Goal: Task Accomplishment & Management: Complete application form

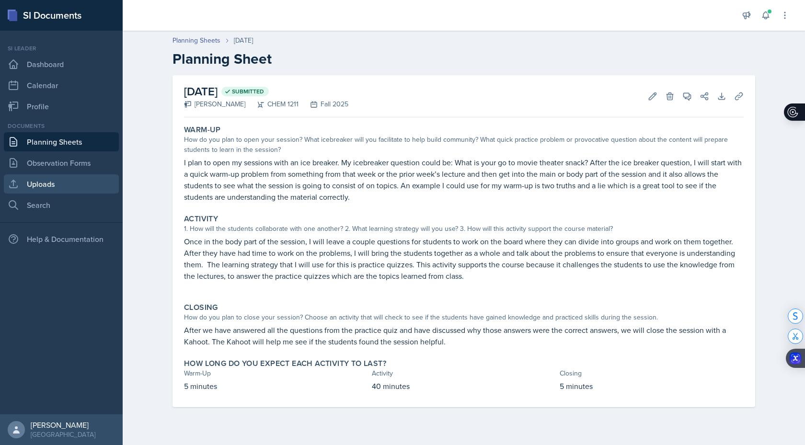
click at [77, 192] on link "Uploads" at bounding box center [61, 183] width 115 height 19
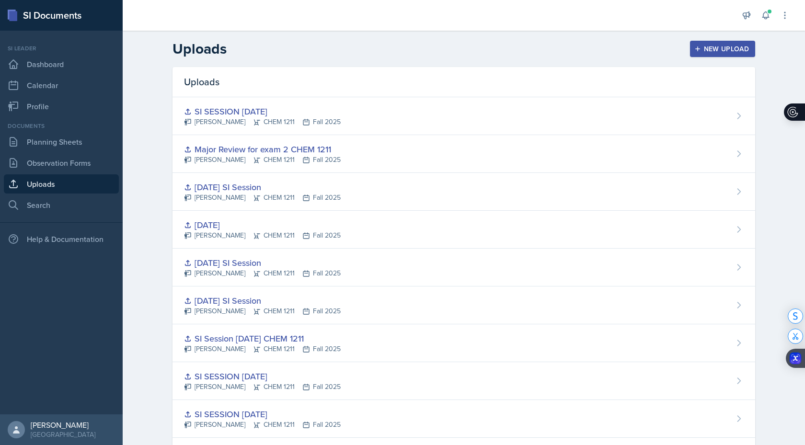
click at [698, 47] on icon "button" at bounding box center [697, 49] width 7 height 7
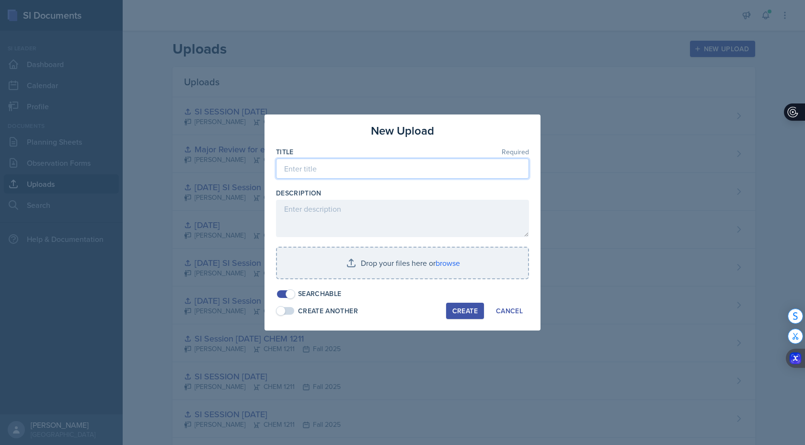
click at [476, 171] on input at bounding box center [402, 169] width 253 height 20
type input "SI SESSION [DATE]"
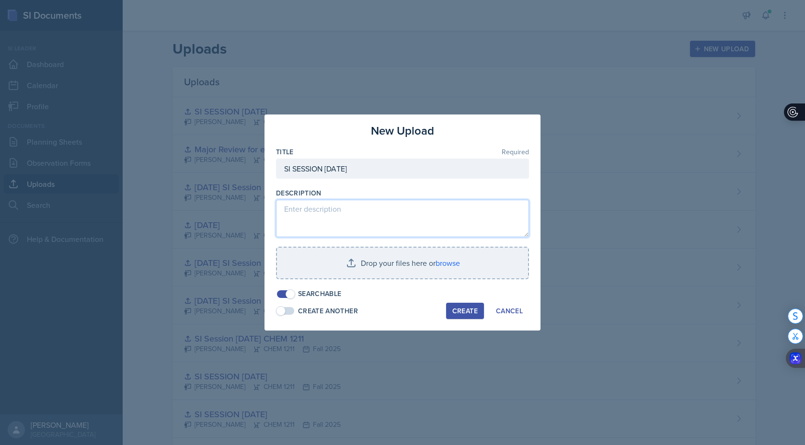
click at [430, 228] on textarea at bounding box center [402, 218] width 253 height 37
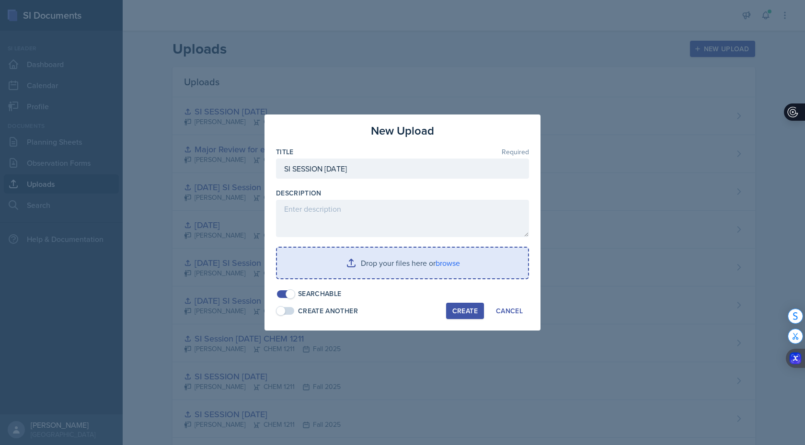
click at [440, 265] on input "file" at bounding box center [402, 263] width 251 height 31
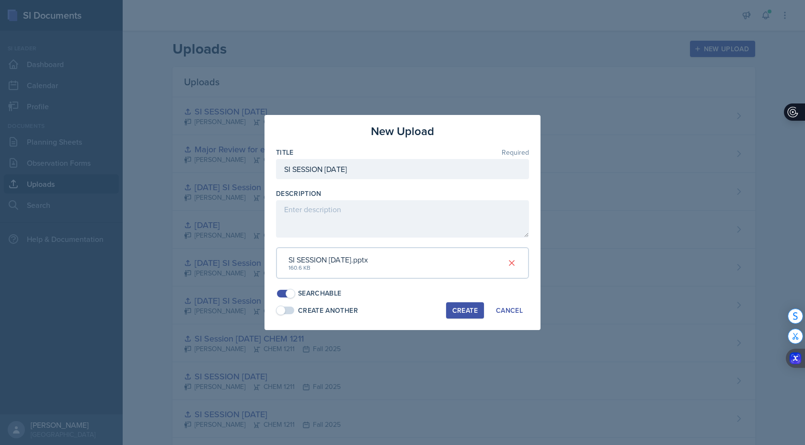
click at [466, 310] on div "Create" at bounding box center [464, 311] width 25 height 8
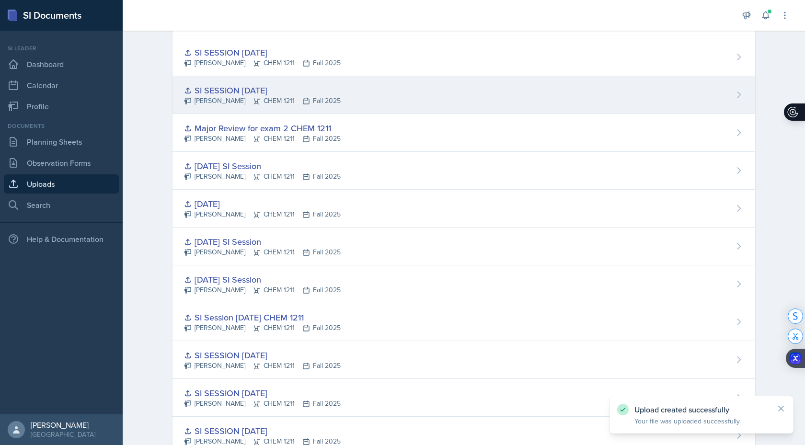
scroll to position [65, 0]
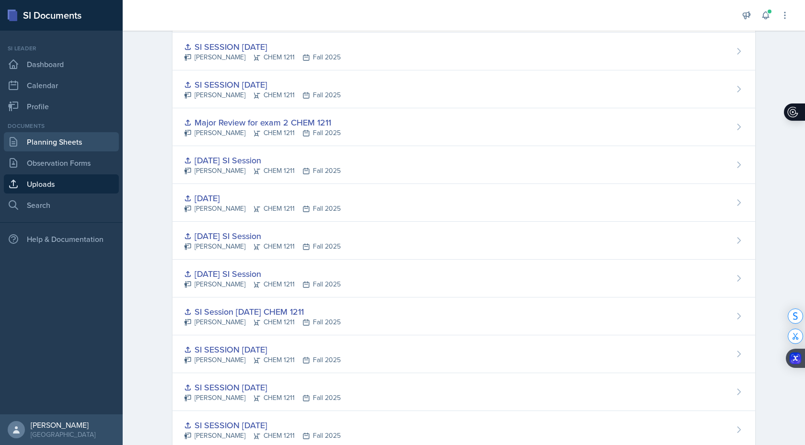
click at [63, 142] on link "Planning Sheets" at bounding box center [61, 141] width 115 height 19
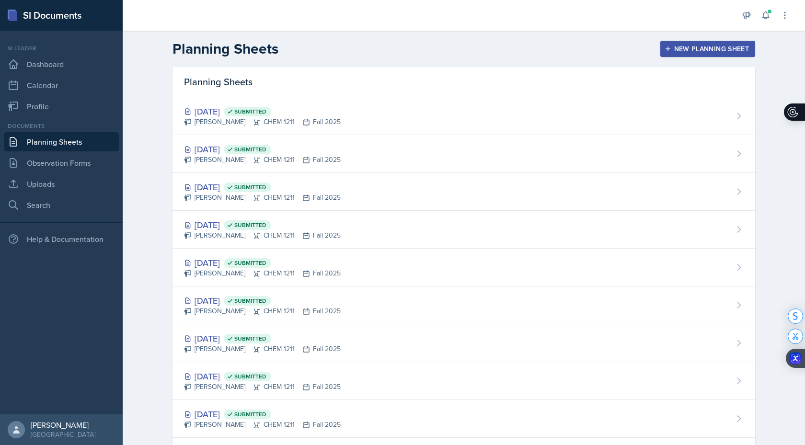
click at [673, 54] on button "New Planning Sheet" at bounding box center [707, 49] width 95 height 16
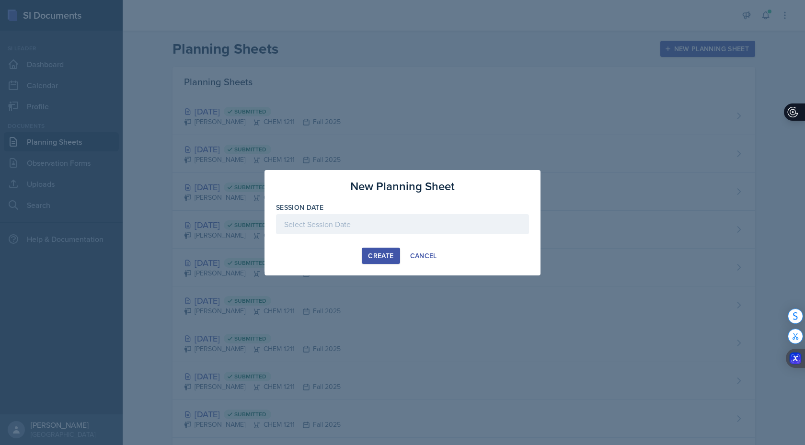
click at [468, 221] on div at bounding box center [402, 224] width 253 height 20
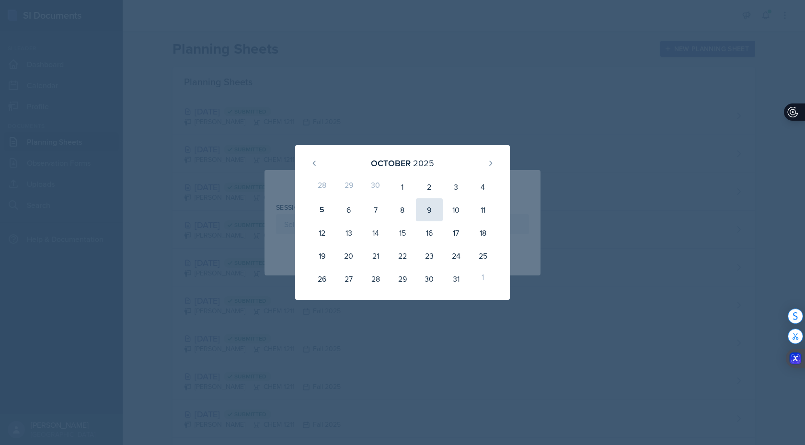
click at [435, 217] on div "9" at bounding box center [429, 209] width 27 height 23
type input "[DATE]"
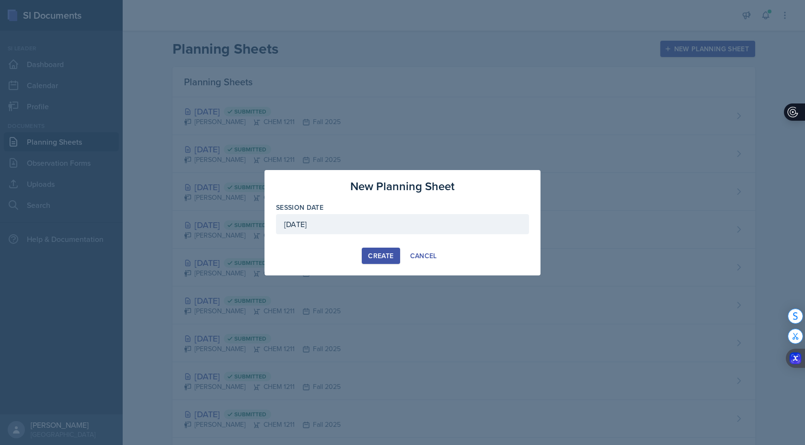
click at [390, 254] on div "Create" at bounding box center [380, 256] width 25 height 8
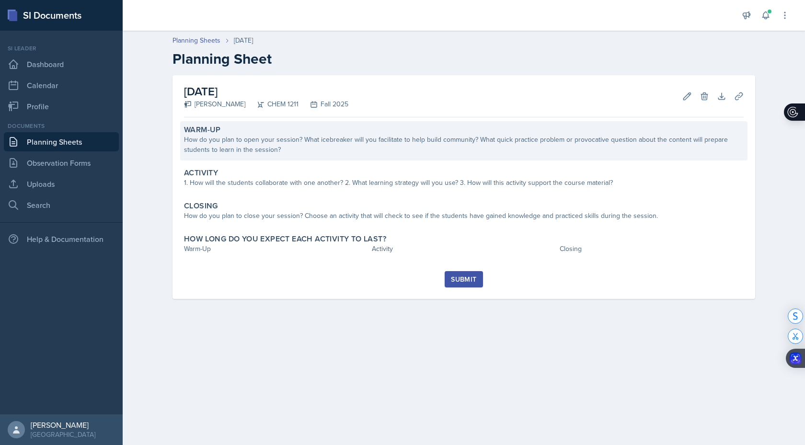
click at [360, 154] on div "How do you plan to open your session? What icebreaker will you facilitate to he…" at bounding box center [464, 145] width 560 height 20
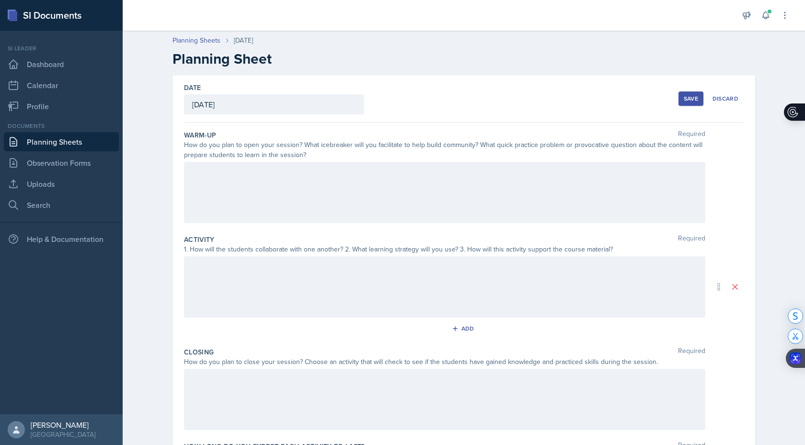
click at [345, 192] on div at bounding box center [444, 192] width 521 height 61
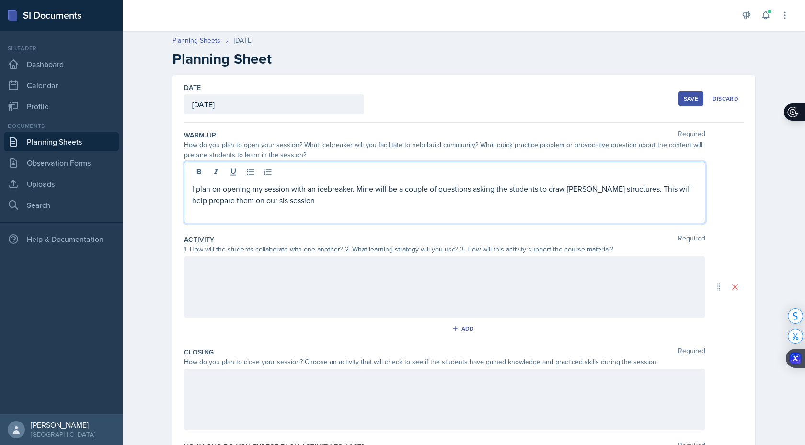
click at [243, 200] on p "I plan on opening my session with an icebreaker. Mine will be a couple of quest…" at bounding box center [444, 194] width 505 height 23
click at [0, 0] on div "[PERSON_NAME]" at bounding box center [0, 0] width 0 height 0
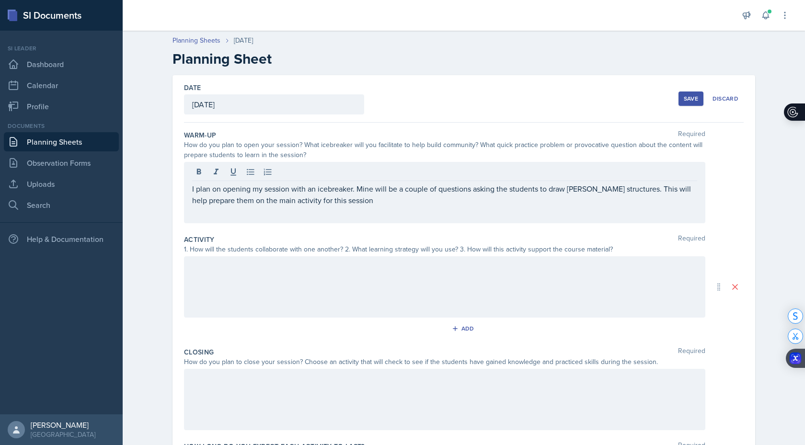
click at [371, 298] on div at bounding box center [444, 286] width 521 height 61
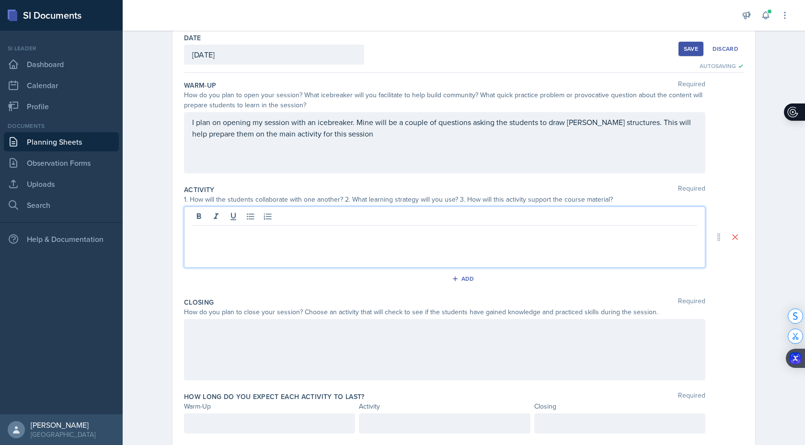
scroll to position [77, 0]
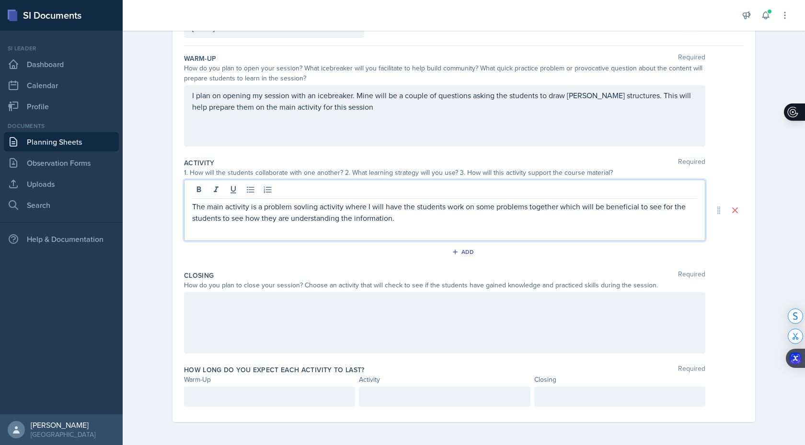
click at [0, 0] on div "-solving" at bounding box center [0, 0] width 0 height 0
click at [0, 0] on div "t o g e t h e r ," at bounding box center [0, 0] width 0 height 0
click at [0, 0] on span "to see" at bounding box center [0, 0] width 0 height 0
click at [391, 318] on div at bounding box center [444, 322] width 521 height 61
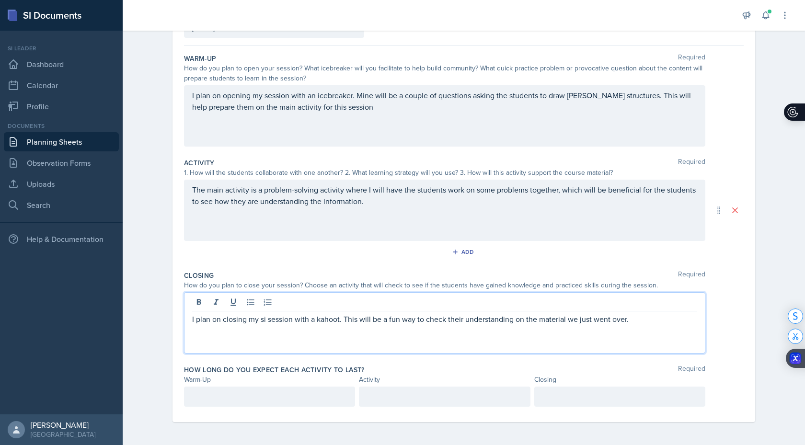
click at [403, 318] on p "I plan on closing my si session with a kahoot. This will be a fun way to check …" at bounding box center [444, 318] width 505 height 11
click at [0, 0] on div "Fix the preposition" at bounding box center [0, 0] width 0 height 0
click at [0, 0] on div "Kahoot." at bounding box center [0, 0] width 0 height 0
click at [0, 0] on div "Correct the capitalization" at bounding box center [0, 0] width 0 height 0
click at [282, 400] on div at bounding box center [269, 397] width 171 height 20
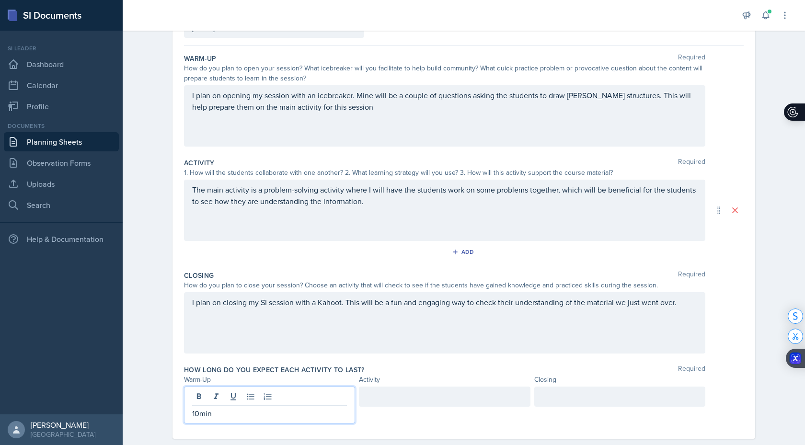
click at [425, 409] on div at bounding box center [444, 405] width 171 height 37
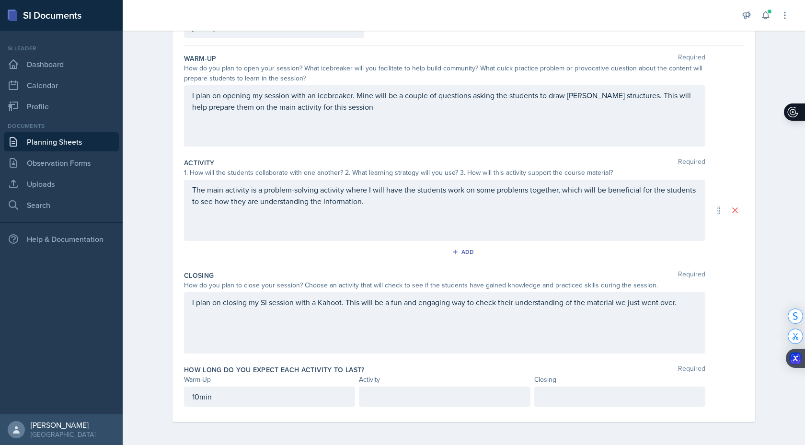
click at [419, 400] on div at bounding box center [444, 397] width 171 height 20
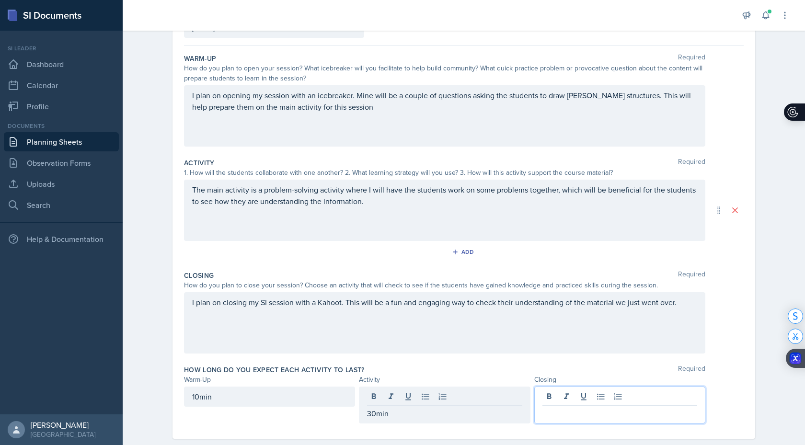
click at [597, 397] on div at bounding box center [619, 405] width 171 height 37
click at [358, 424] on div "How long do you expect each activity to last? Required Warm-Up Activity Closing…" at bounding box center [464, 396] width 560 height 70
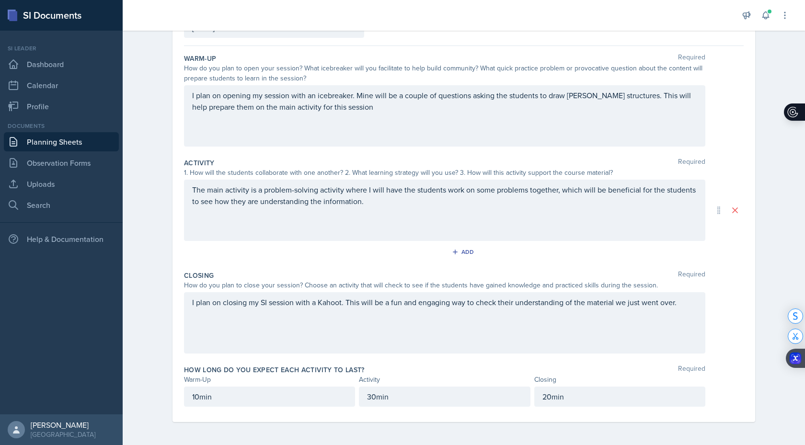
scroll to position [0, 0]
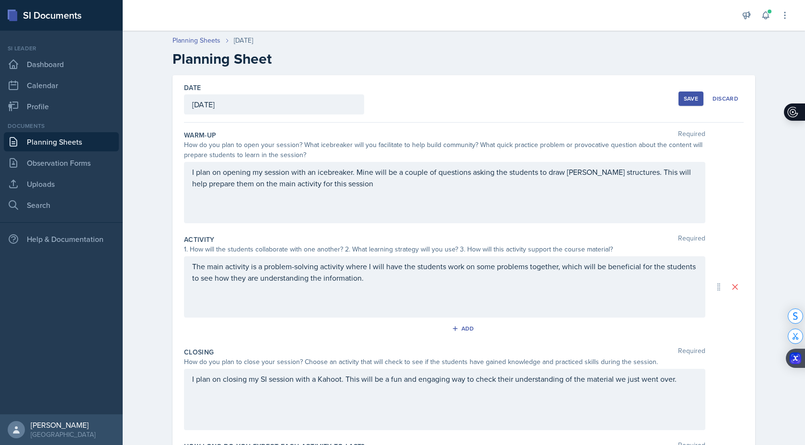
click at [691, 98] on div "Save" at bounding box center [691, 99] width 14 height 8
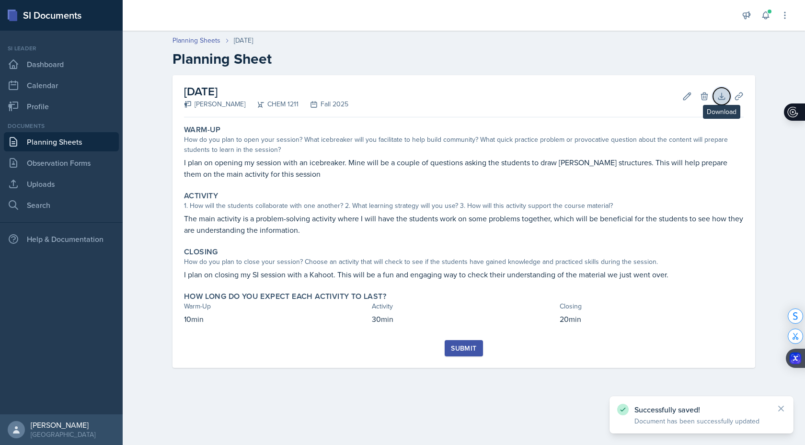
click at [721, 92] on icon at bounding box center [722, 97] width 10 height 10
click at [685, 98] on icon at bounding box center [687, 97] width 10 height 10
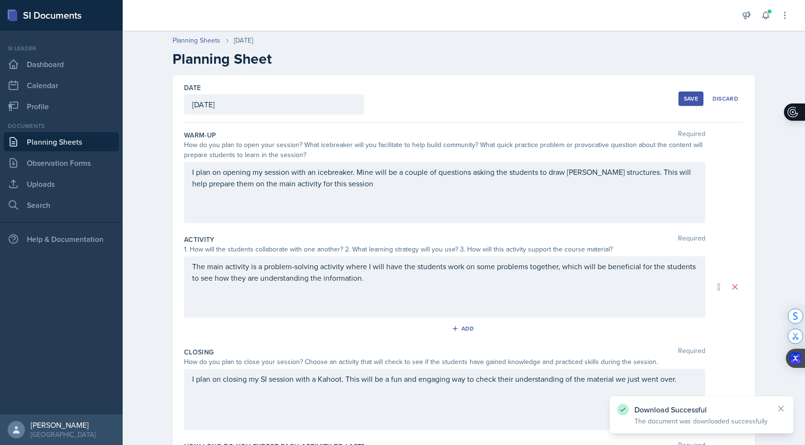
click at [685, 98] on div "Save" at bounding box center [691, 99] width 14 height 8
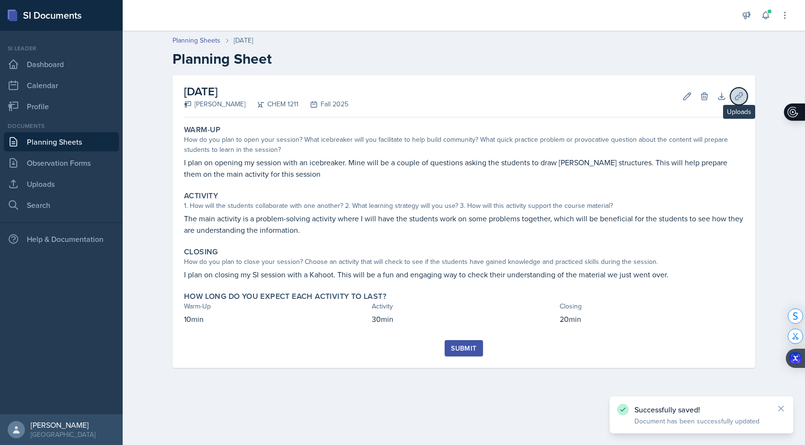
click at [740, 93] on icon at bounding box center [739, 97] width 10 height 10
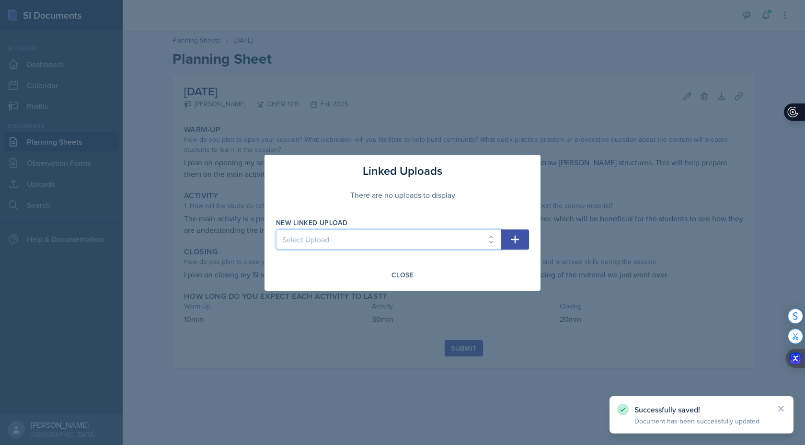
click at [460, 237] on select "Select Upload Powerpoint SI SESSION [DATE] SI SESSION [DATE] SI SESSION [DATE] …" at bounding box center [388, 239] width 225 height 20
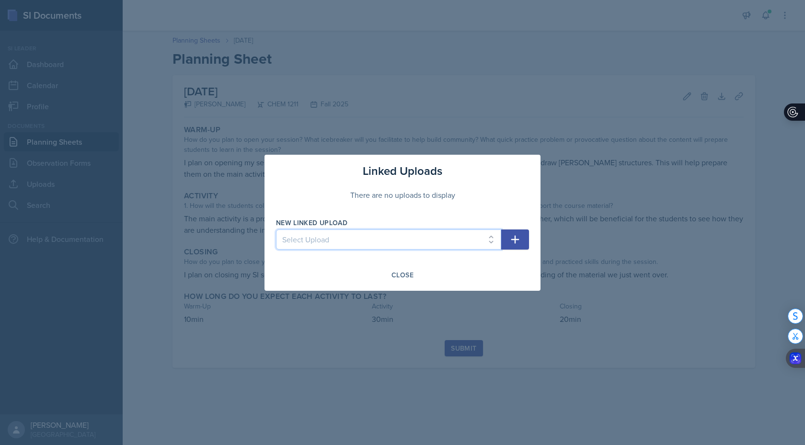
select select "2d3db1d8-33d8-40f6-86a4-03eaa307cb55"
click at [511, 242] on icon "button" at bounding box center [514, 239] width 11 height 11
select select
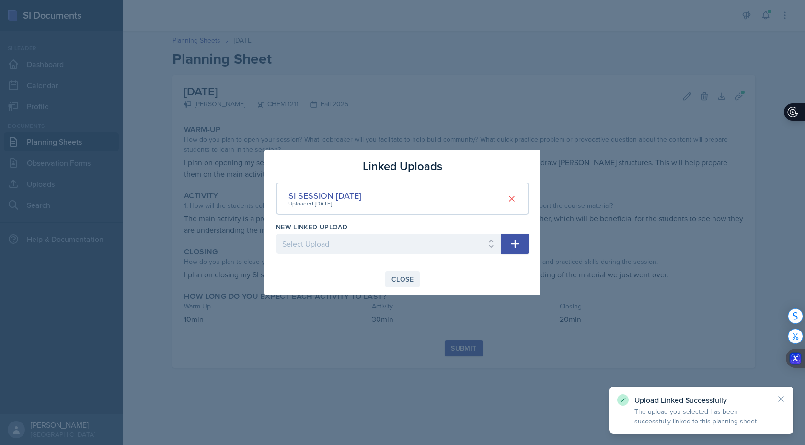
click at [406, 274] on button "Close" at bounding box center [402, 279] width 34 height 16
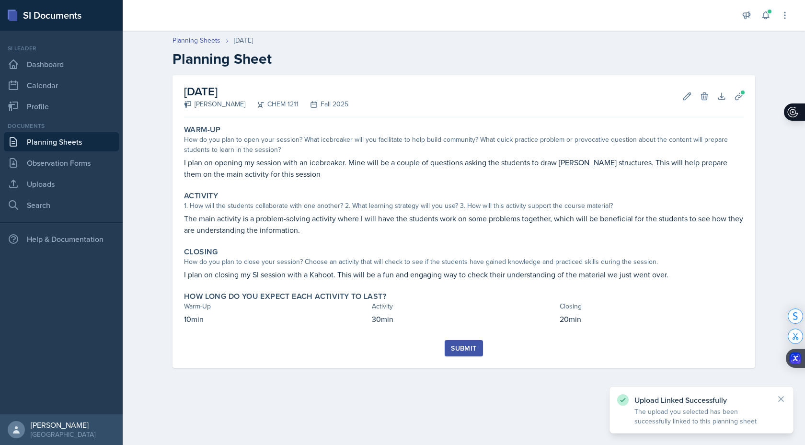
click at [469, 347] on div "Submit" at bounding box center [463, 348] width 25 height 8
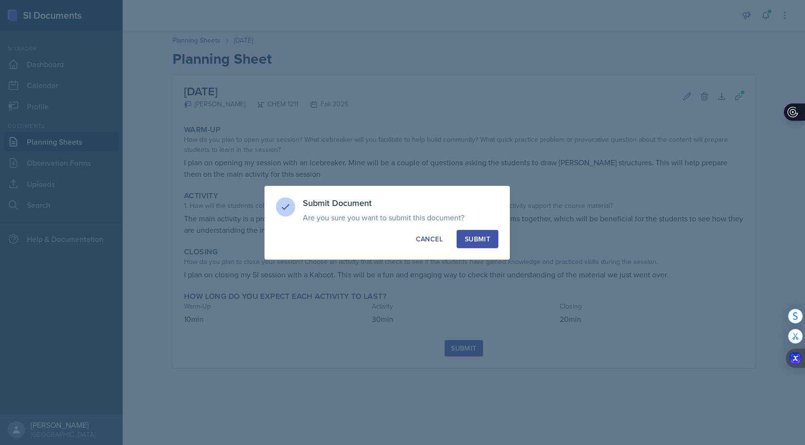
click at [484, 232] on button "Submit" at bounding box center [478, 239] width 42 height 18
